Goal: Information Seeking & Learning: Learn about a topic

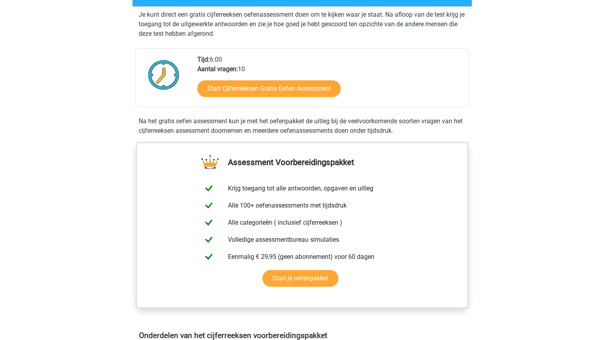
scroll to position [159, 0]
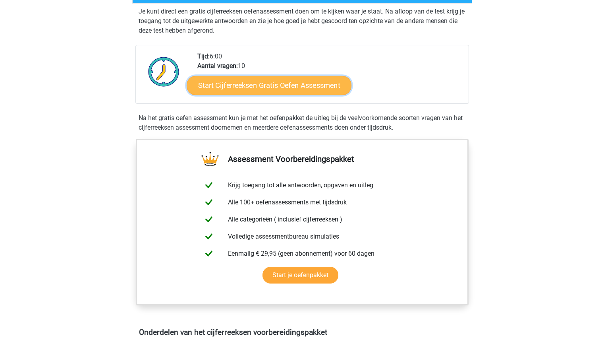
click at [305, 95] on link "Start Cijferreeksen Gratis Oefen Assessment" at bounding box center [269, 84] width 165 height 19
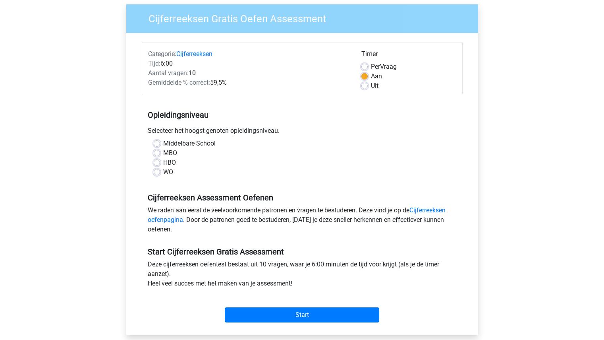
scroll to position [62, 0]
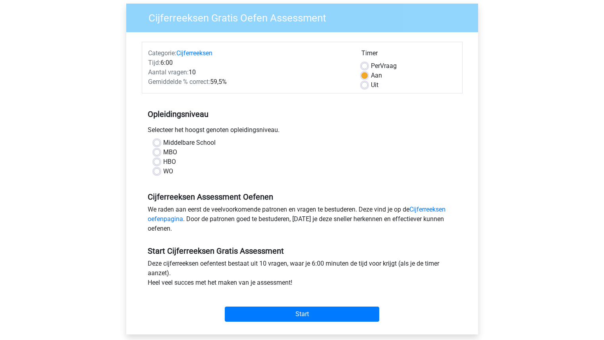
click at [201, 145] on label "Middelbare School" at bounding box center [189, 143] width 52 height 10
click at [160, 145] on input "Middelbare School" at bounding box center [157, 142] width 6 height 8
radio input "true"
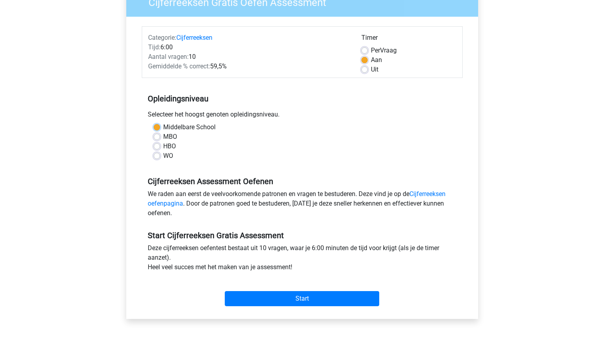
scroll to position [76, 0]
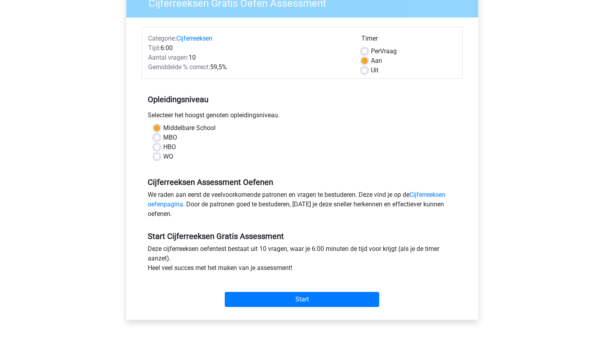
click at [160, 153] on div "WO" at bounding box center [302, 157] width 297 height 10
click at [151, 159] on div "Middelbare School MBO HBO WO" at bounding box center [302, 142] width 309 height 38
click at [163, 159] on label "WO" at bounding box center [168, 157] width 10 height 10
click at [155, 159] on input "WO" at bounding box center [157, 156] width 6 height 8
radio input "true"
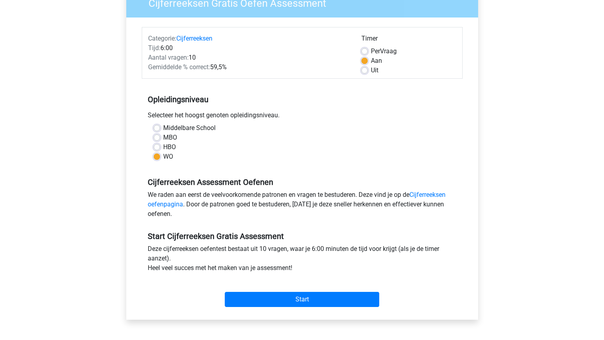
click at [316, 309] on div "Start" at bounding box center [302, 293] width 321 height 34
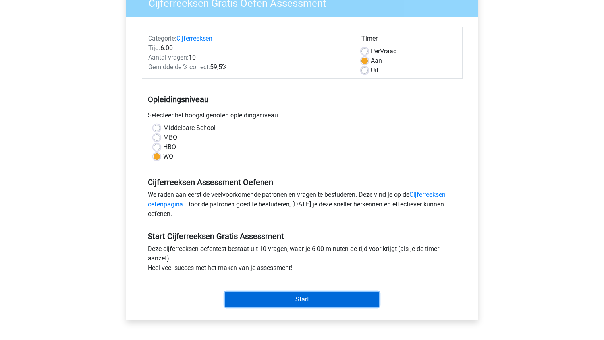
click at [309, 302] on input "Start" at bounding box center [302, 299] width 155 height 15
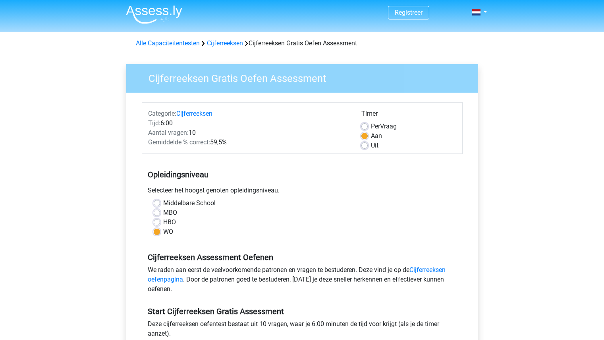
scroll to position [2, 0]
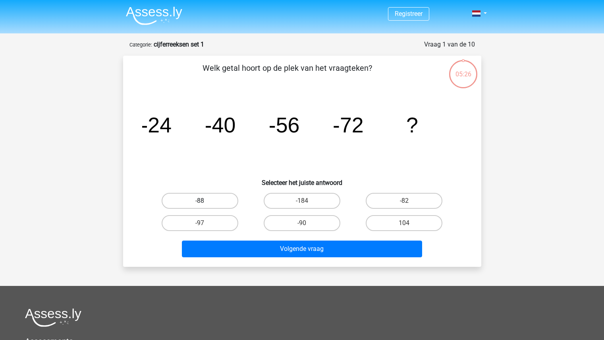
click at [207, 205] on label "-88" at bounding box center [200, 201] width 77 height 16
click at [205, 205] on input "-88" at bounding box center [202, 203] width 5 height 5
radio input "true"
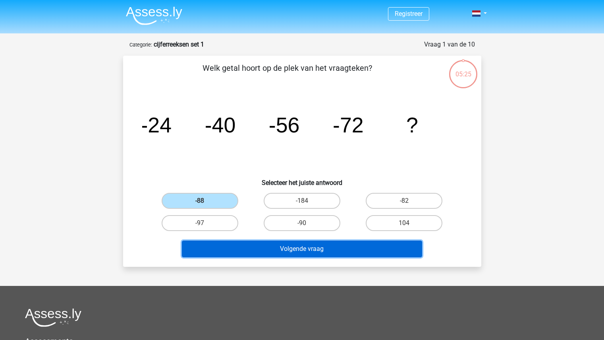
click at [274, 246] on button "Volgende vraag" at bounding box center [302, 248] width 240 height 17
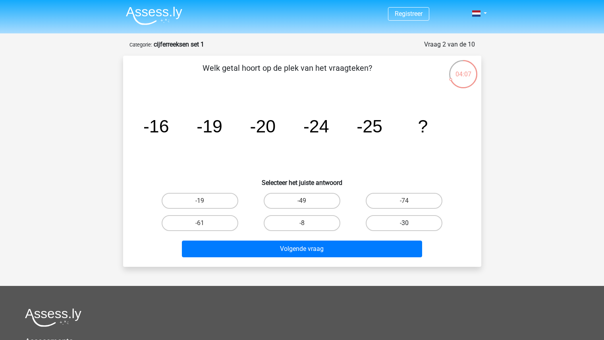
click at [398, 215] on label "-30" at bounding box center [404, 223] width 77 height 16
click at [404, 223] on input "-30" at bounding box center [406, 225] width 5 height 5
radio input "true"
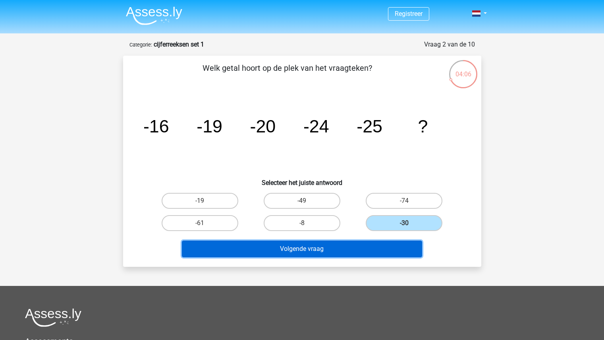
click at [348, 246] on button "Volgende vraag" at bounding box center [302, 248] width 240 height 17
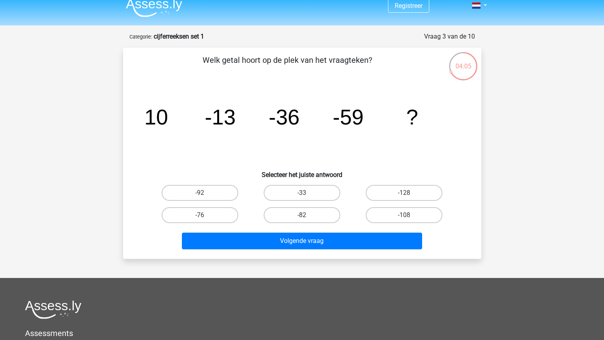
scroll to position [8, 0]
click at [295, 214] on label "-82" at bounding box center [302, 215] width 77 height 16
click at [302, 215] on input "-82" at bounding box center [304, 217] width 5 height 5
radio input "true"
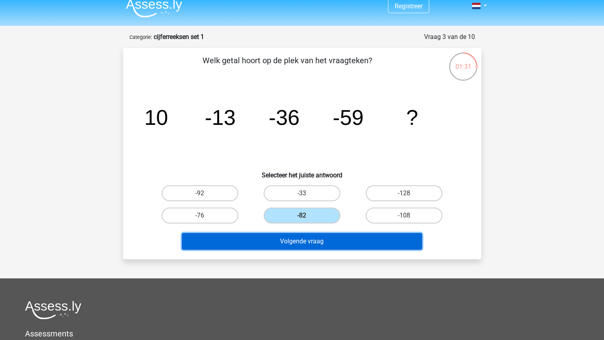
click at [317, 237] on button "Volgende vraag" at bounding box center [302, 241] width 240 height 17
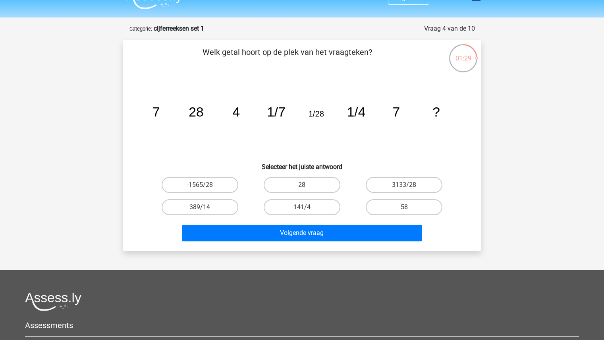
scroll to position [15, 0]
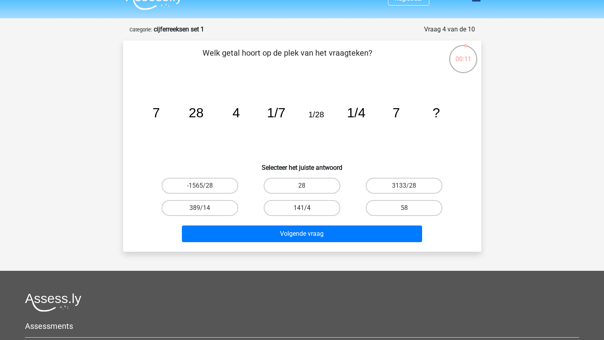
click at [317, 205] on label "141/4" at bounding box center [302, 208] width 77 height 16
click at [307, 208] on input "141/4" at bounding box center [304, 210] width 5 height 5
radio input "true"
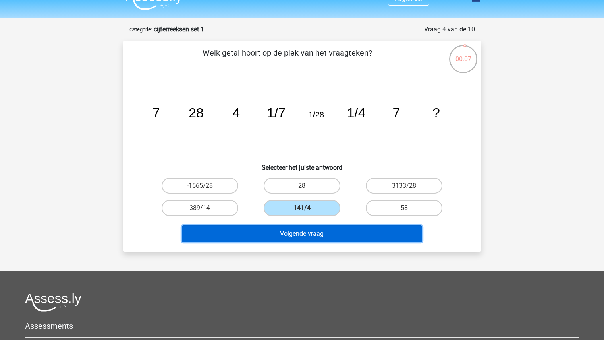
click at [319, 231] on button "Volgende vraag" at bounding box center [302, 233] width 240 height 17
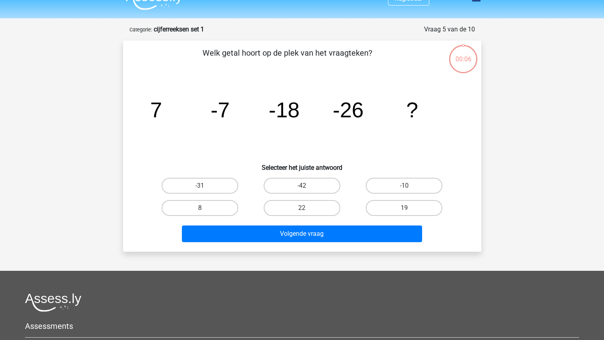
scroll to position [40, 0]
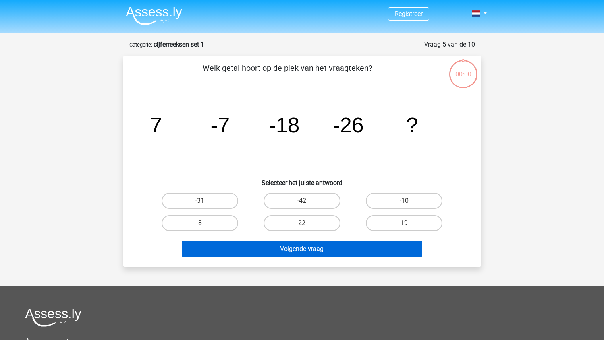
scroll to position [40, 0]
